Goal: Find specific page/section: Find specific page/section

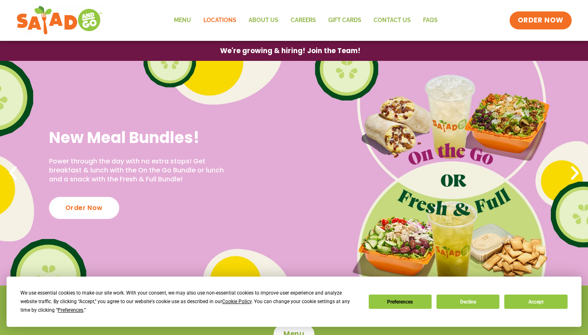
click at [233, 21] on link "Locations" at bounding box center [219, 20] width 45 height 19
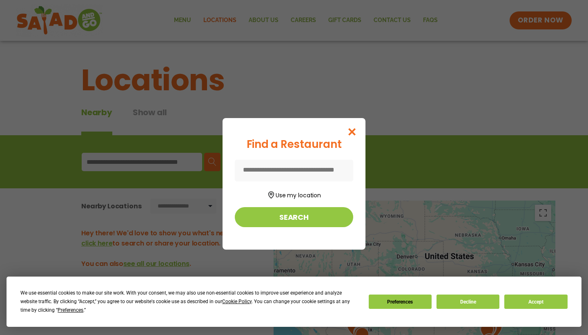
click at [307, 177] on input at bounding box center [294, 171] width 118 height 22
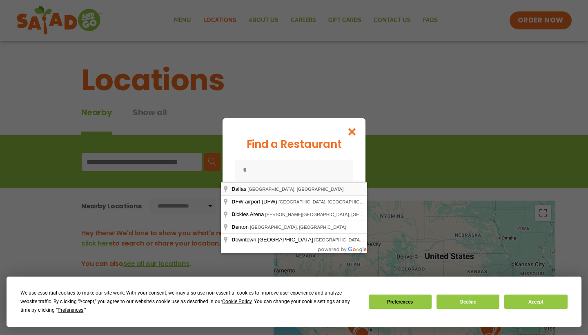
type input "**********"
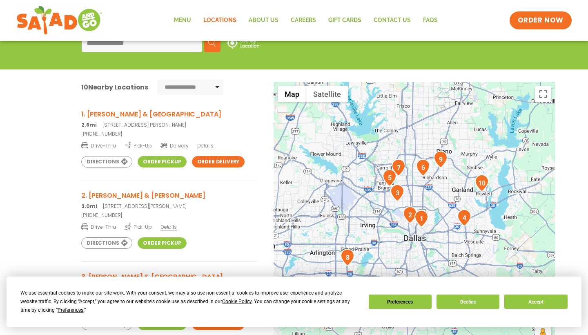
scroll to position [120, 0]
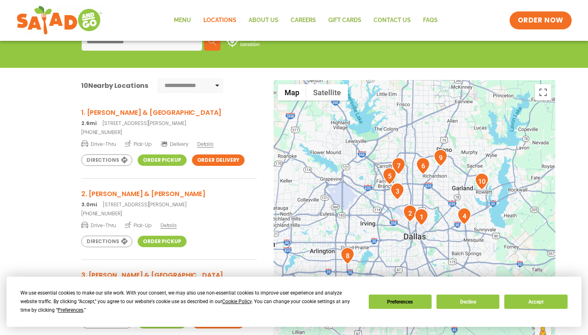
click at [103, 113] on h3 "1. Ross & Greenville" at bounding box center [169, 112] width 176 height 10
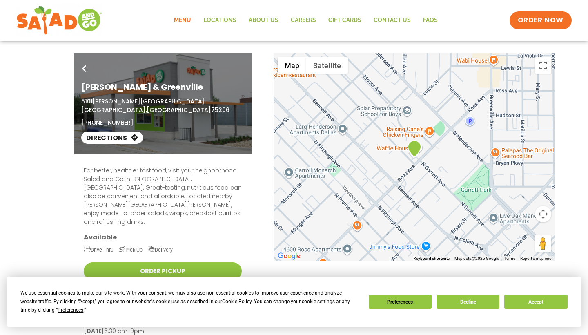
click at [189, 22] on link "Menu" at bounding box center [182, 20] width 29 height 19
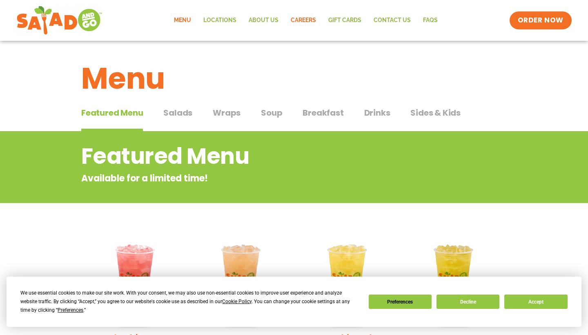
click at [309, 19] on link "Careers" at bounding box center [304, 20] width 38 height 19
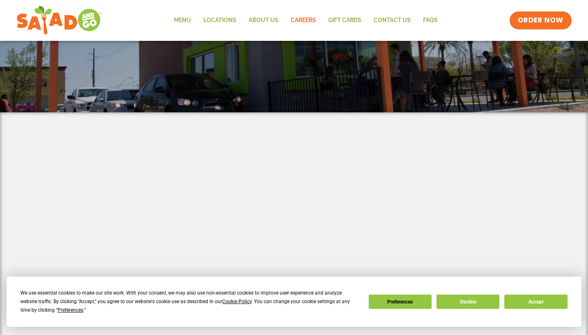
scroll to position [114, 0]
